Goal: Communication & Community: Share content

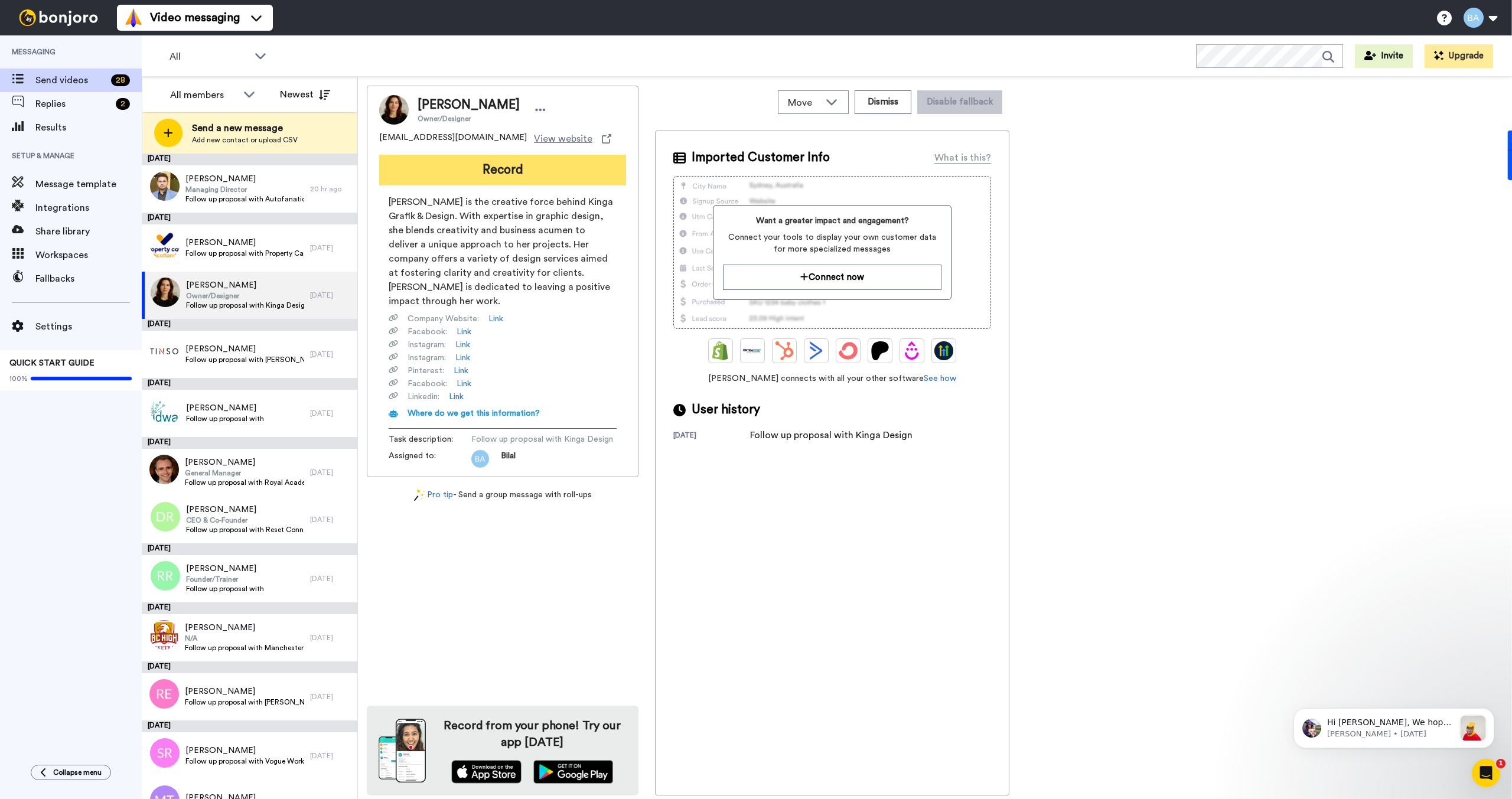
click at [475, 168] on button "Record" at bounding box center [502, 169] width 247 height 31
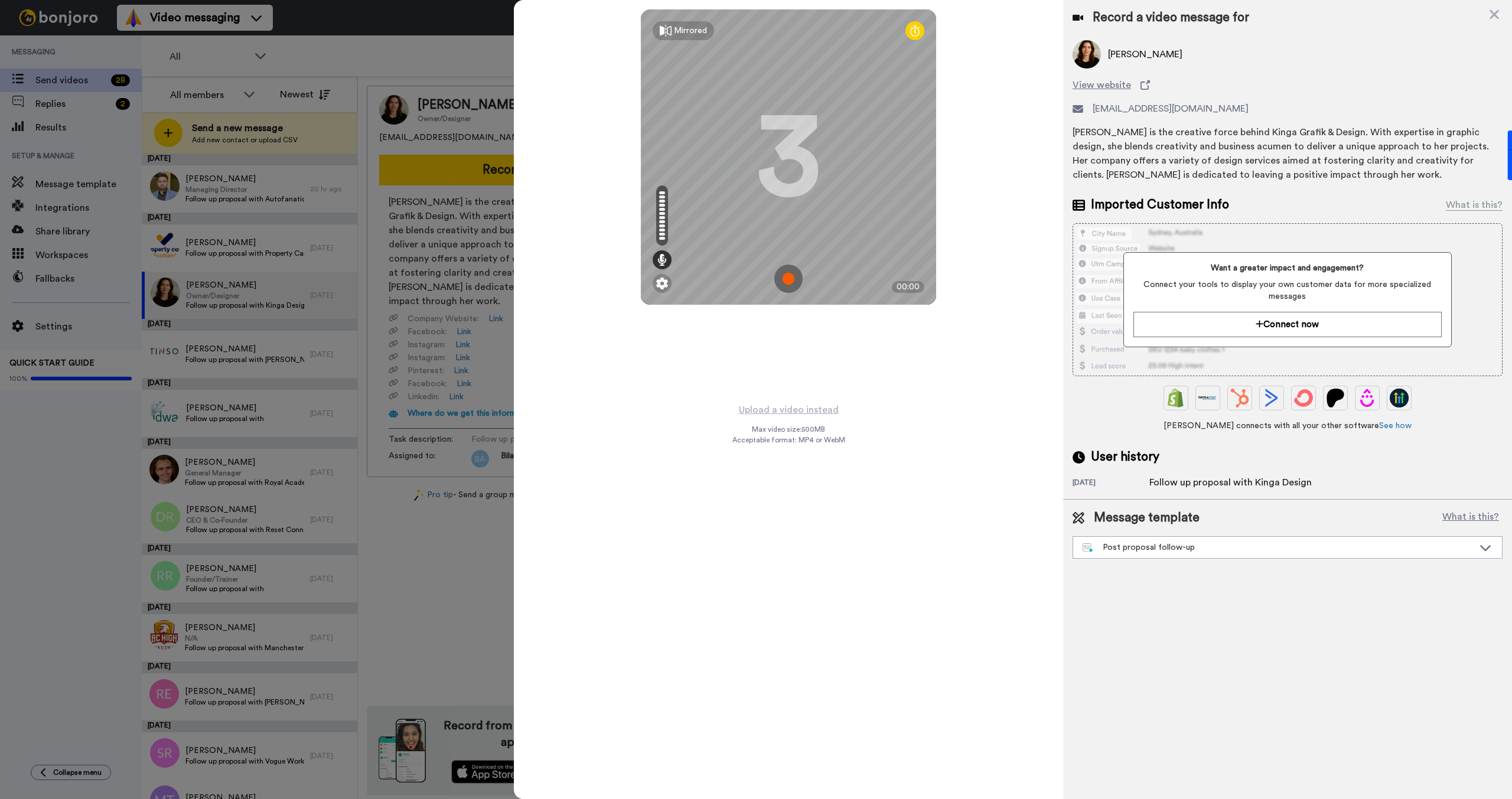
click at [789, 274] on img at bounding box center [788, 278] width 28 height 28
click at [792, 275] on img at bounding box center [788, 278] width 28 height 28
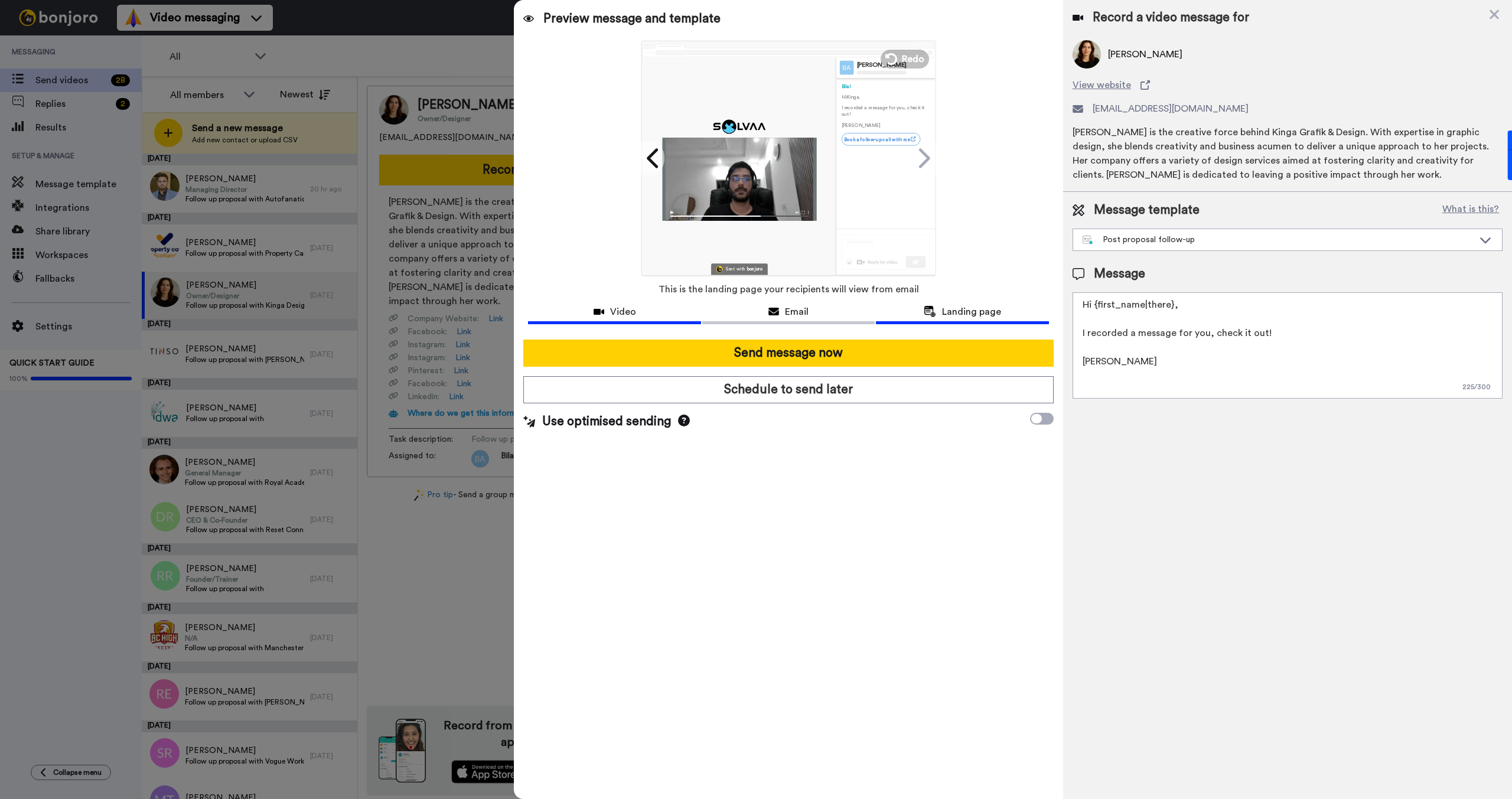
click at [604, 303] on button "Video" at bounding box center [614, 313] width 172 height 22
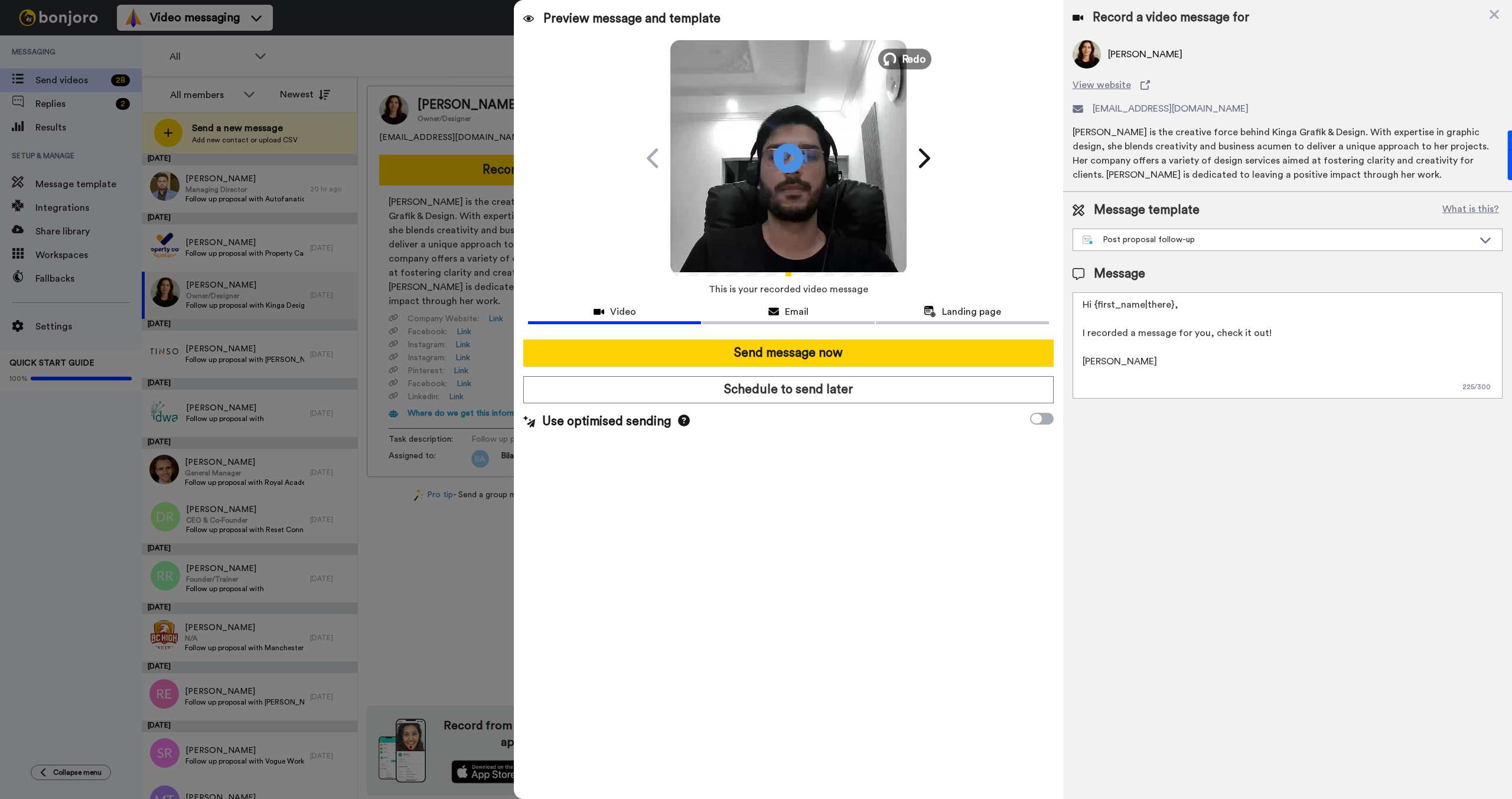
click at [918, 52] on span "Redo" at bounding box center [914, 58] width 25 height 15
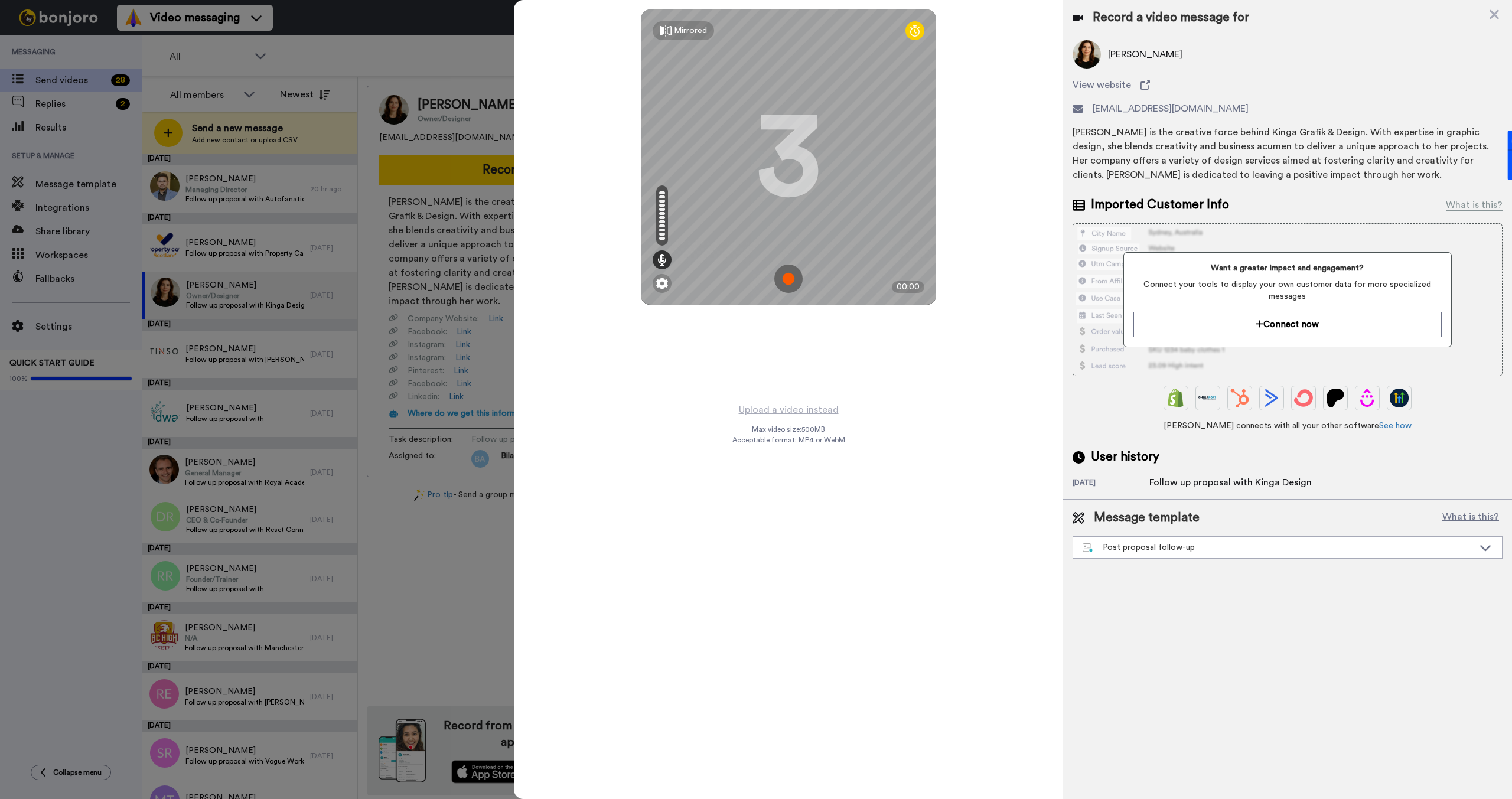
click at [797, 275] on img at bounding box center [788, 278] width 28 height 28
click at [791, 271] on img at bounding box center [788, 278] width 28 height 28
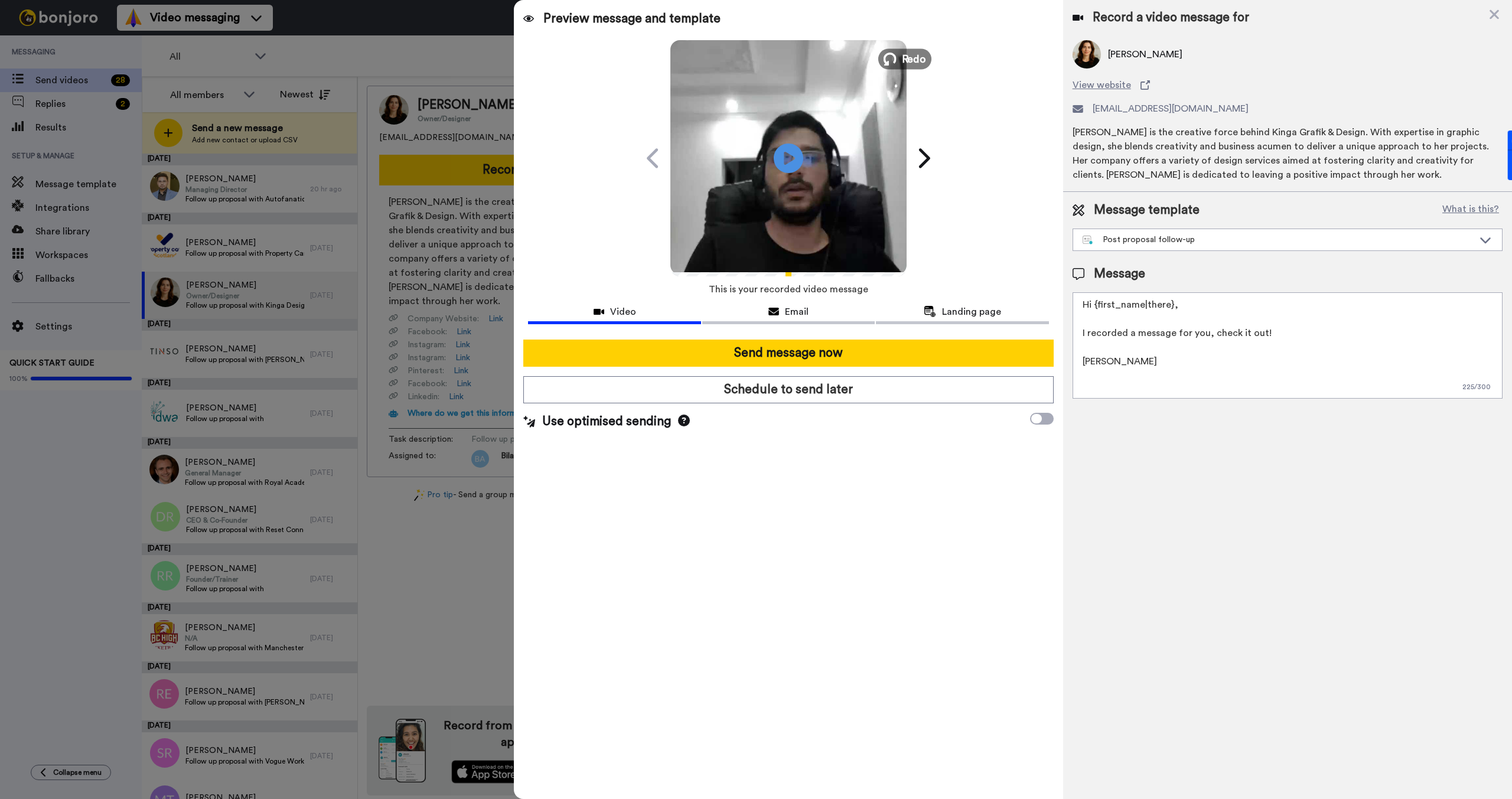
click at [901, 54] on button "Redo" at bounding box center [905, 59] width 53 height 21
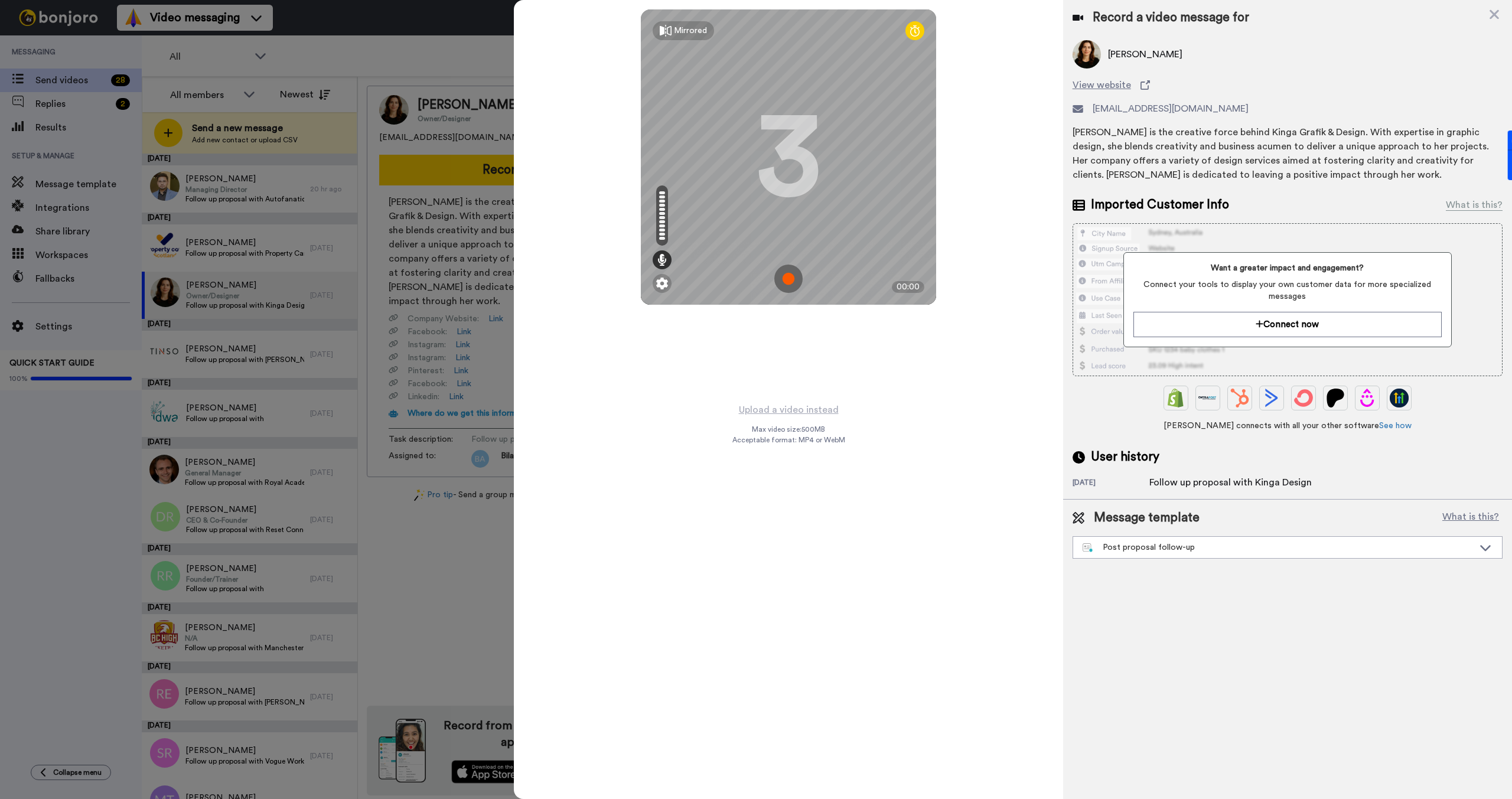
click at [786, 279] on img at bounding box center [788, 278] width 28 height 28
click at [784, 281] on img at bounding box center [788, 278] width 28 height 28
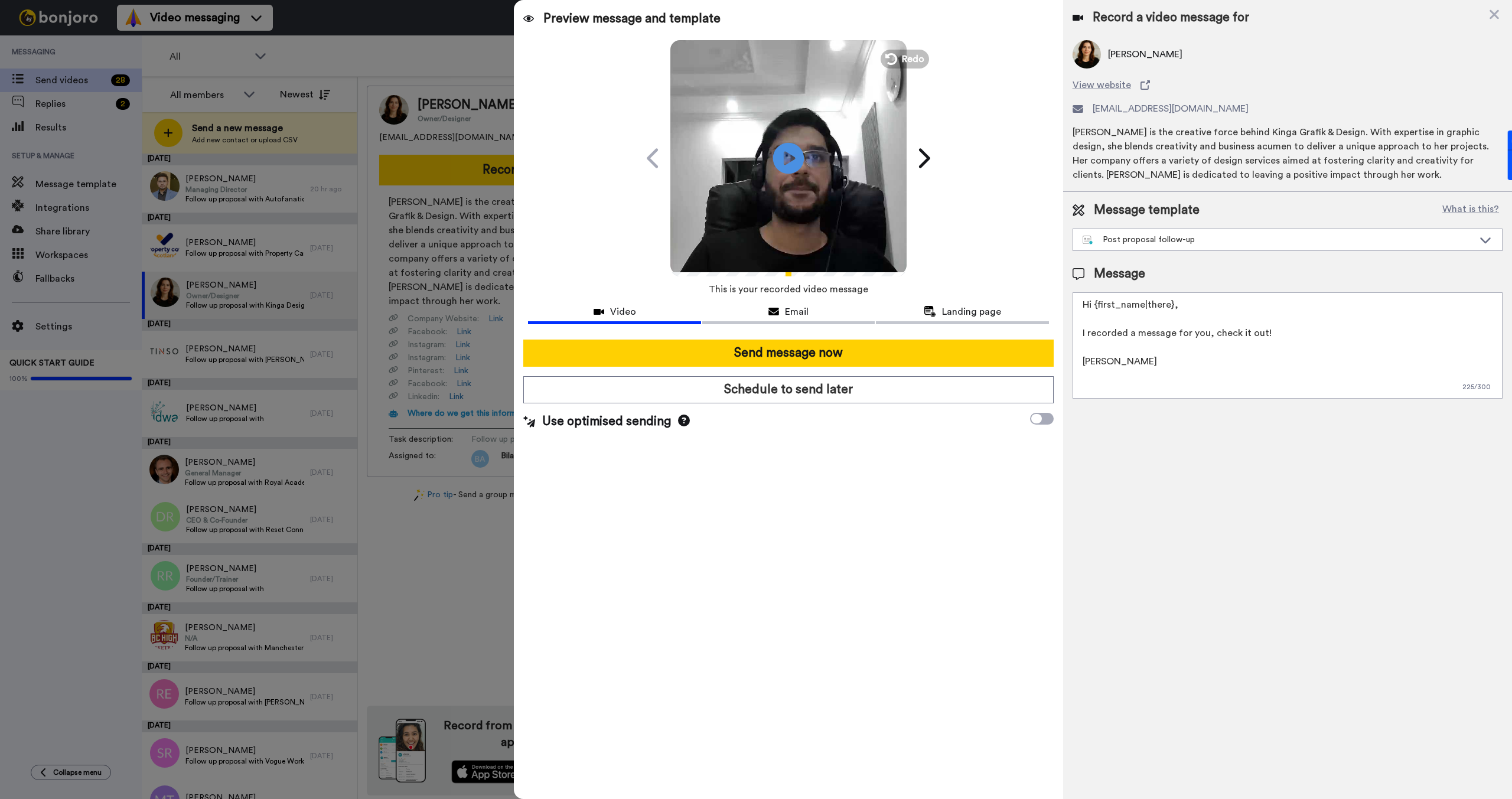
click at [787, 158] on icon "Play/Pause" at bounding box center [789, 158] width 31 height 56
click at [1208, 230] on div "Post proposal follow-up" at bounding box center [1287, 240] width 429 height 21
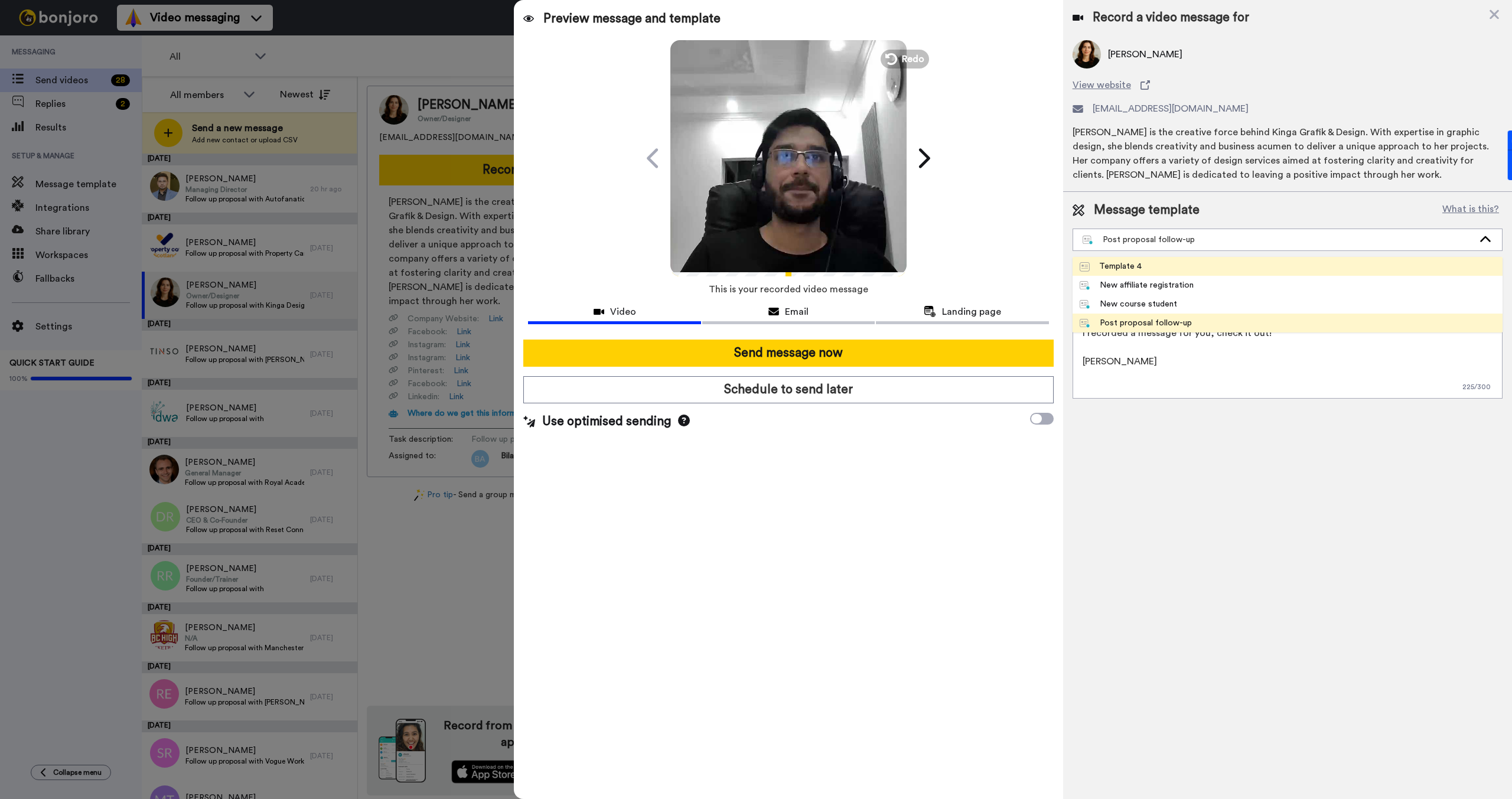
click at [1139, 268] on div "Template 4" at bounding box center [1110, 266] width 62 height 12
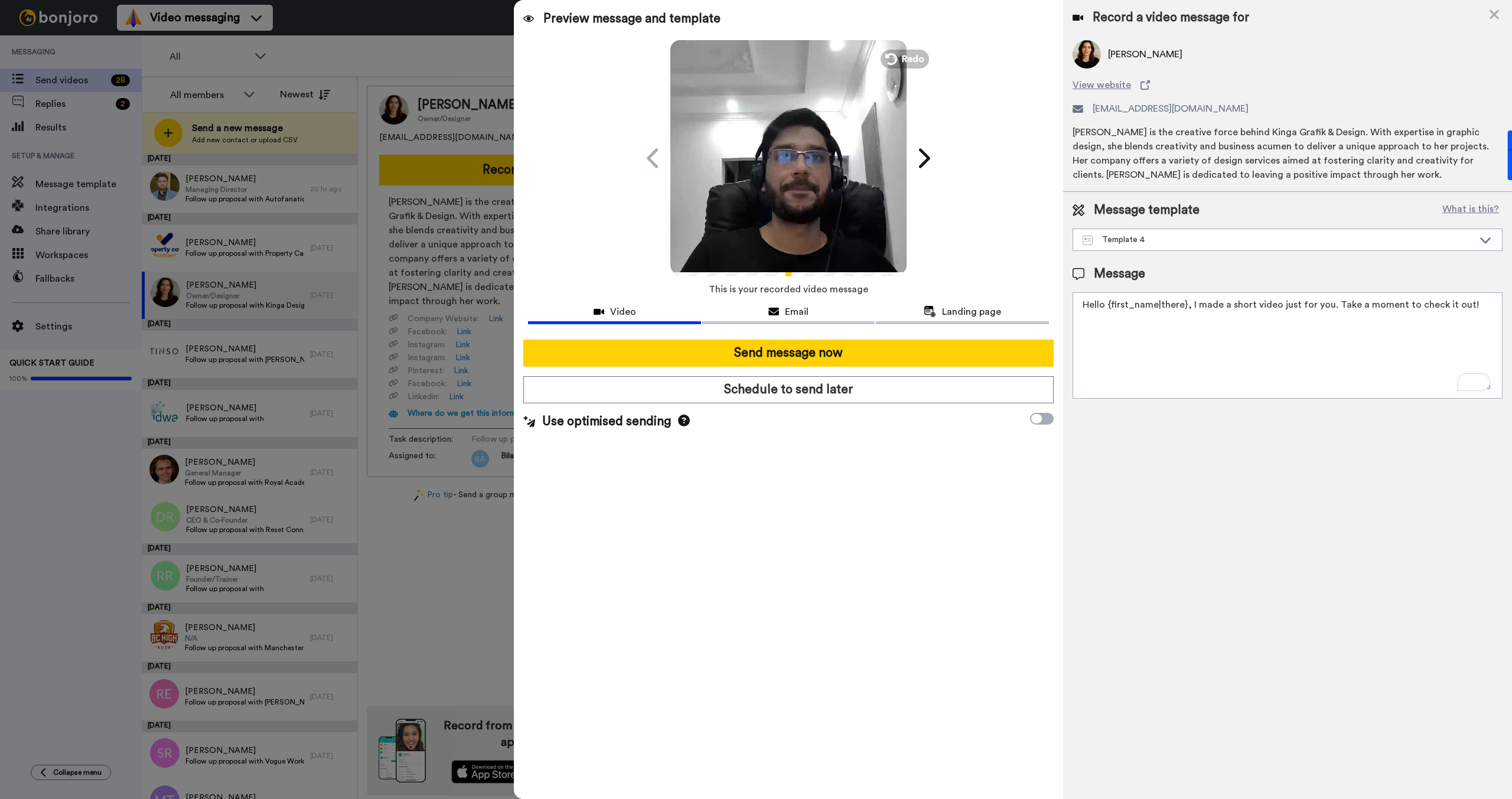
drag, startPoint x: 1183, startPoint y: 305, endPoint x: 1107, endPoint y: 310, distance: 76.2
click at [1107, 310] on textarea "Hello {first_name|there}, I made a short video just for you. Take a moment to c…" at bounding box center [1287, 346] width 430 height 106
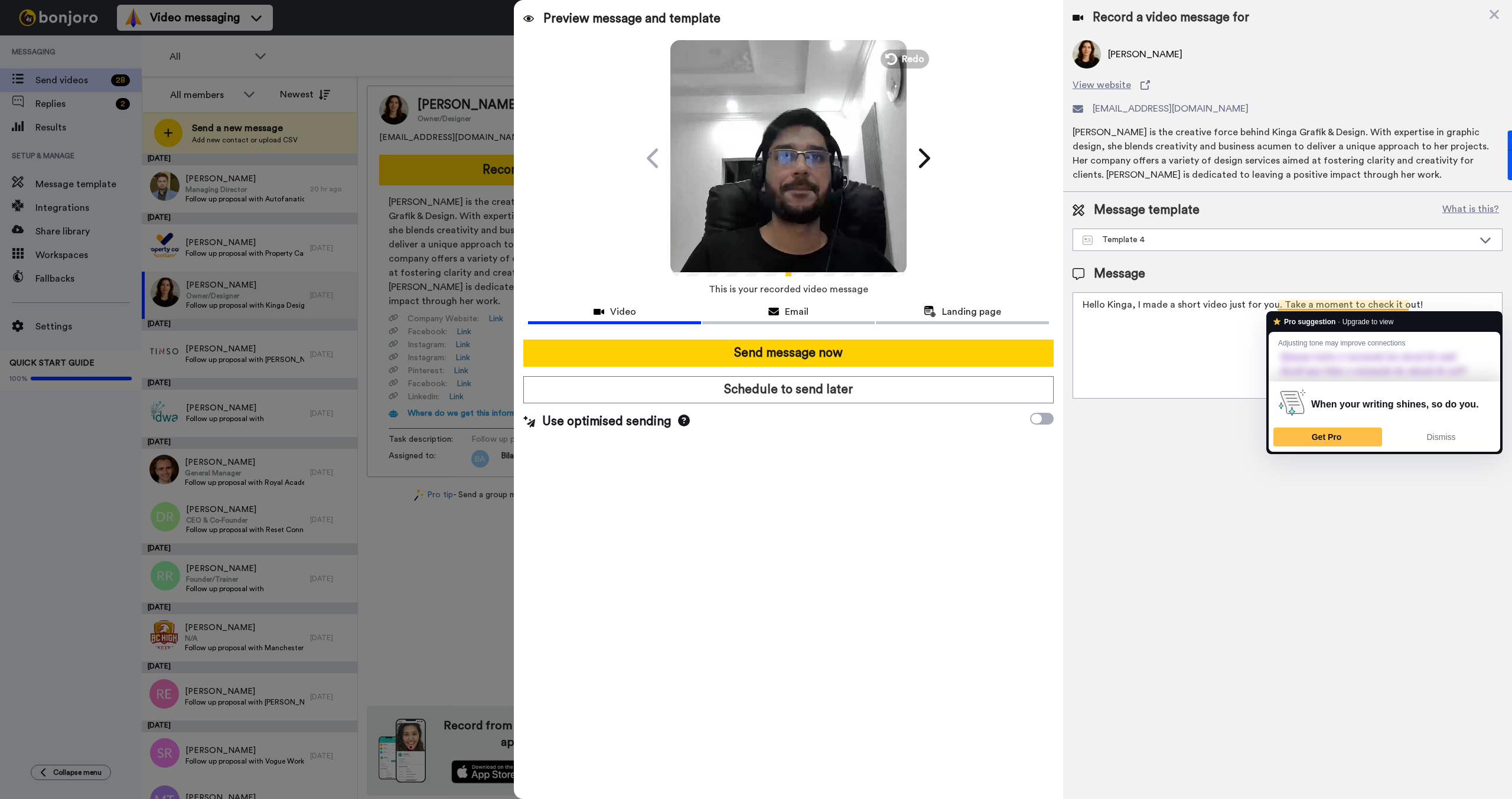
click at [1430, 299] on textarea "Hello Kinga, I made a short video just for you. Take a moment to check it out!" at bounding box center [1287, 346] width 430 height 106
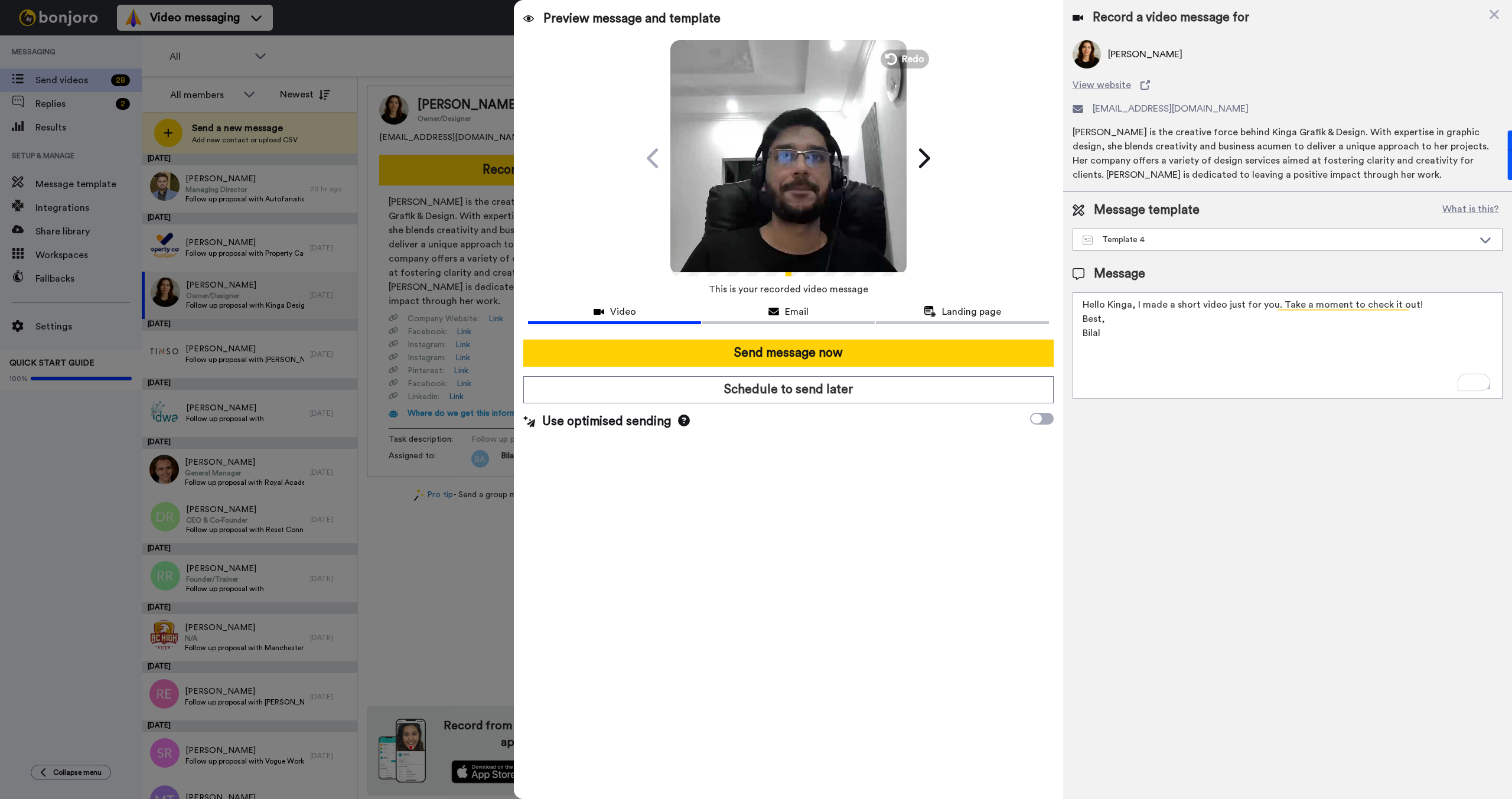
click at [1439, 298] on textarea "Hello Kinga, I made a short video just for you. Take a moment to check it out! …" at bounding box center [1287, 346] width 430 height 106
drag, startPoint x: 1109, startPoint y: 332, endPoint x: 1081, endPoint y: 328, distance: 28.3
click at [1081, 328] on textarea "Hello Kinga, I made a short video just for you. Take a moment to check it out! …" at bounding box center [1287, 346] width 430 height 106
click at [1105, 334] on textarea "Hello Kinga, I made a short video just for you. Take a moment to check it out! …" at bounding box center [1287, 346] width 430 height 106
type textarea "Hello Kinga, I made a short video just for you. Take a moment to check it out! …"
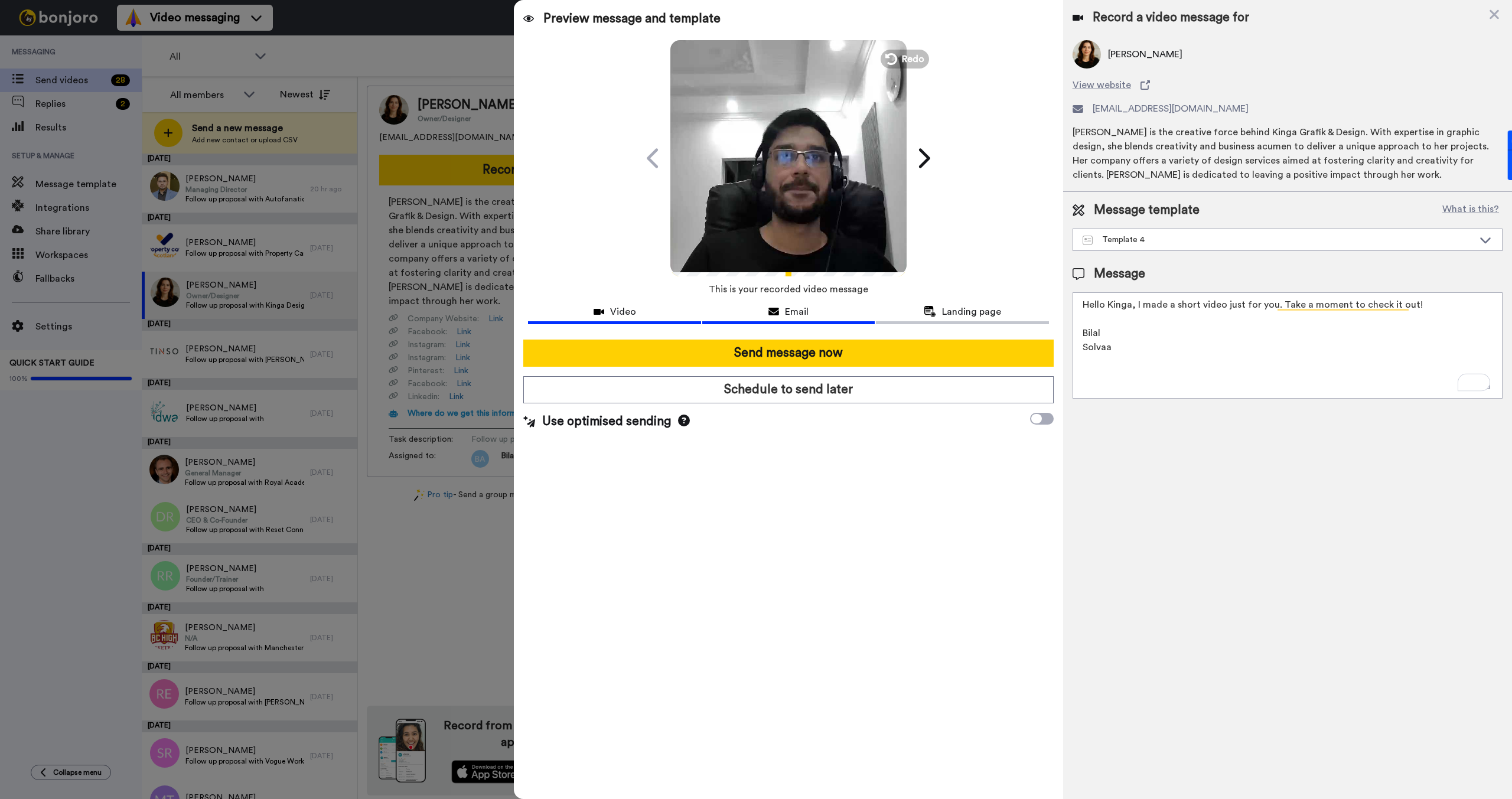
click at [811, 309] on div "Email" at bounding box center [788, 312] width 172 height 14
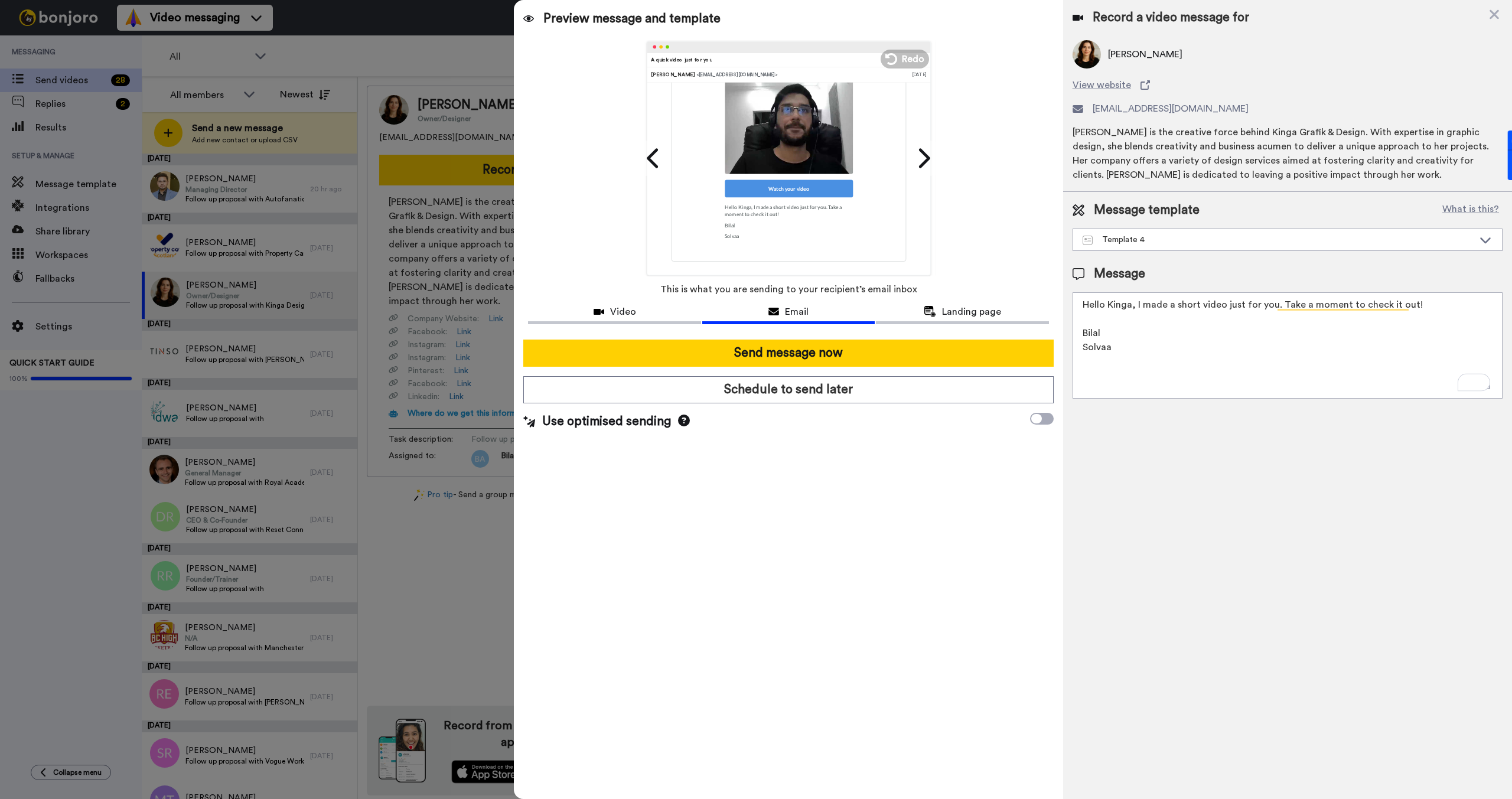
scroll to position [217, 0]
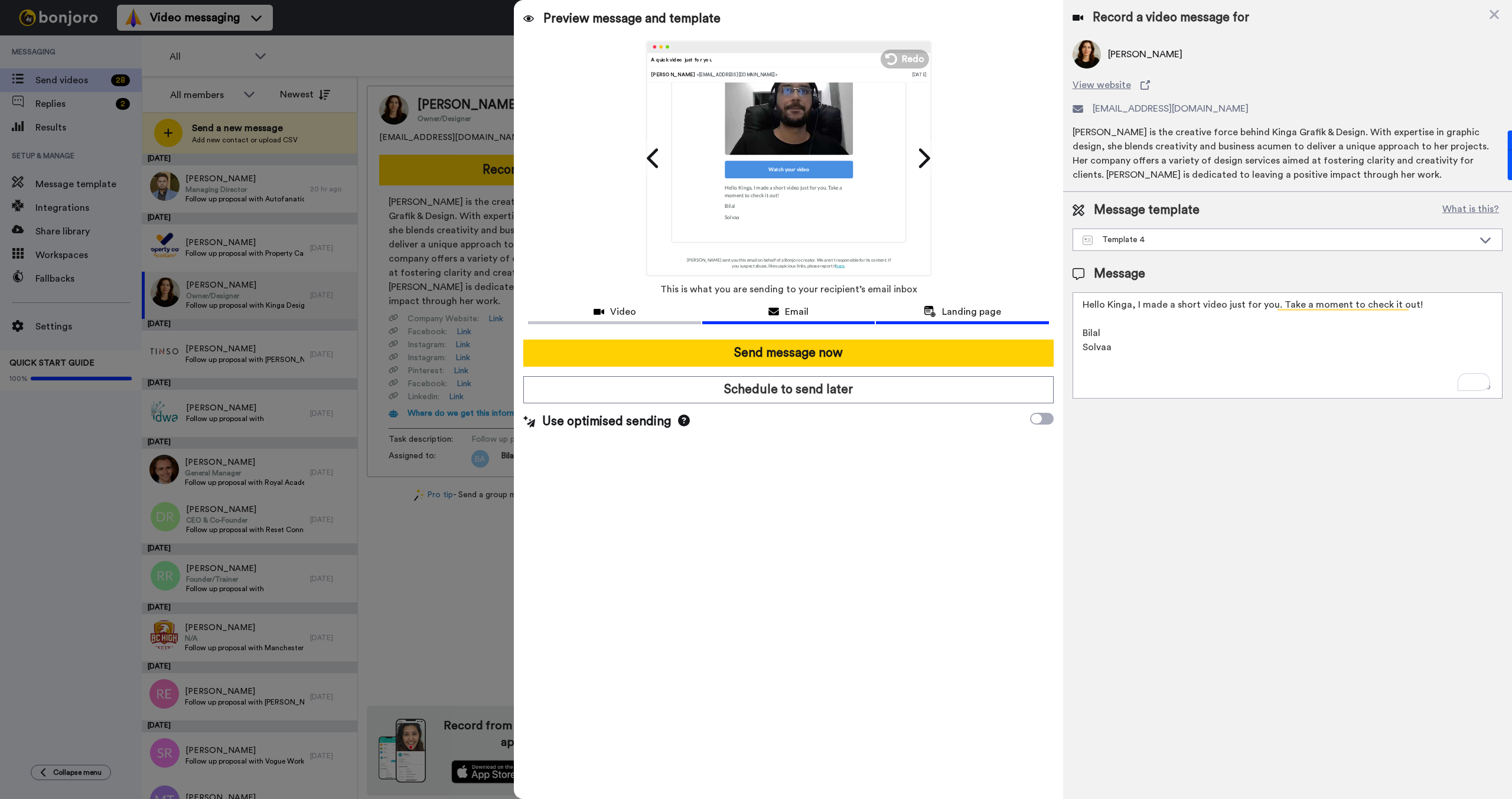
click at [944, 308] on span "Landing page" at bounding box center [971, 312] width 59 height 14
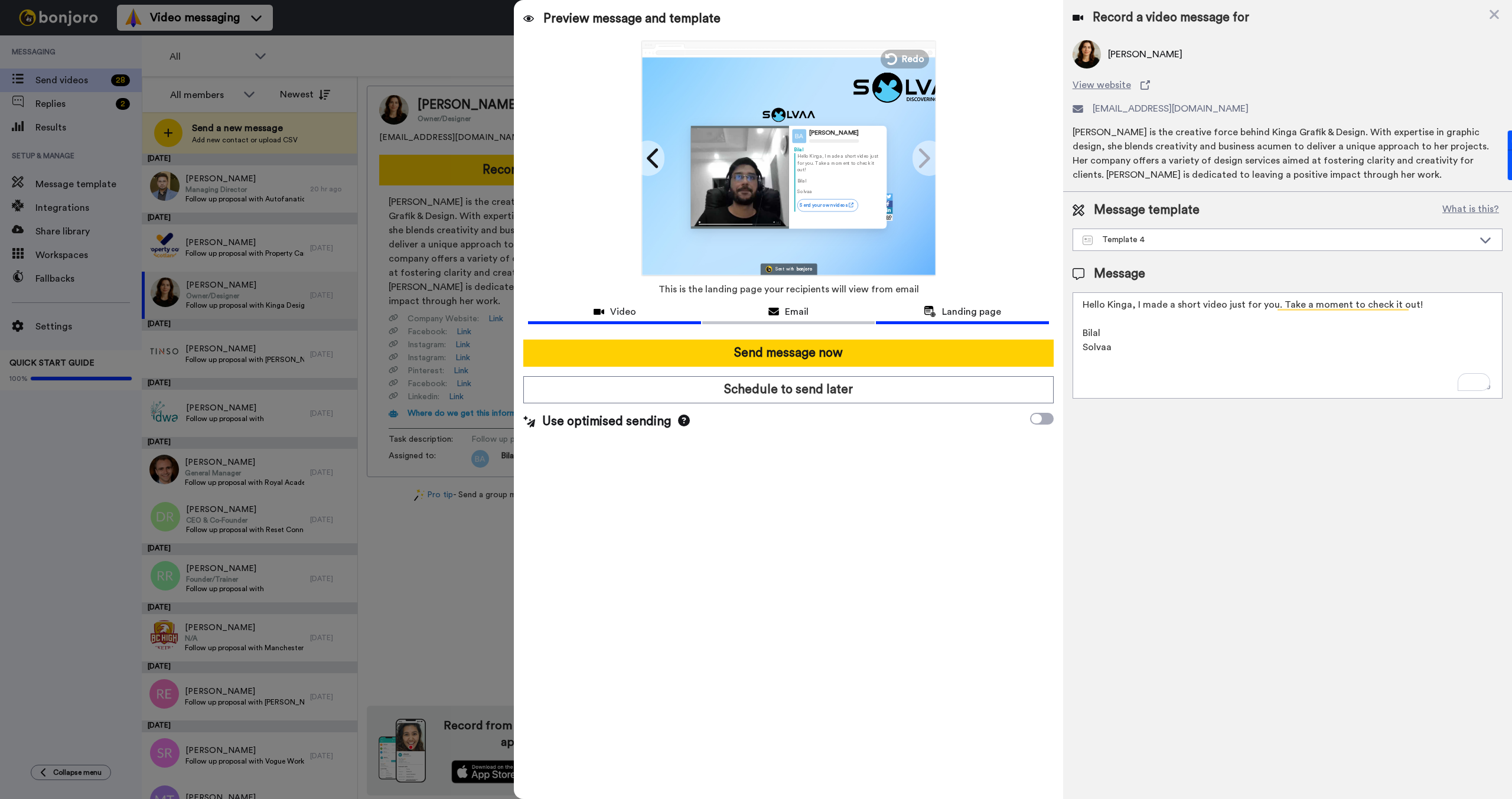
click at [632, 310] on span "Video" at bounding box center [623, 312] width 26 height 14
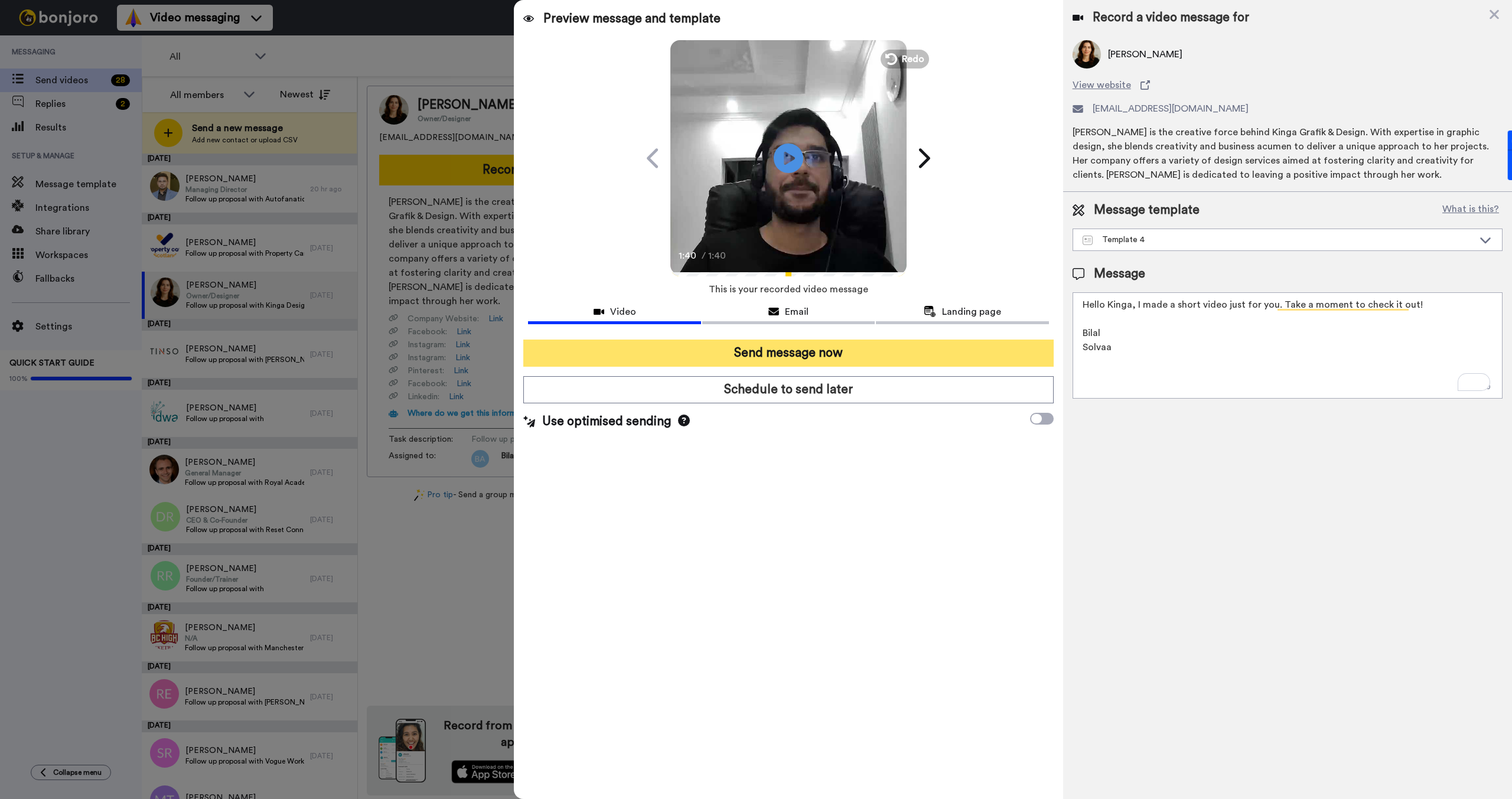
click at [775, 351] on button "Send message now" at bounding box center [787, 353] width 530 height 27
